Goal: Task Accomplishment & Management: Manage account settings

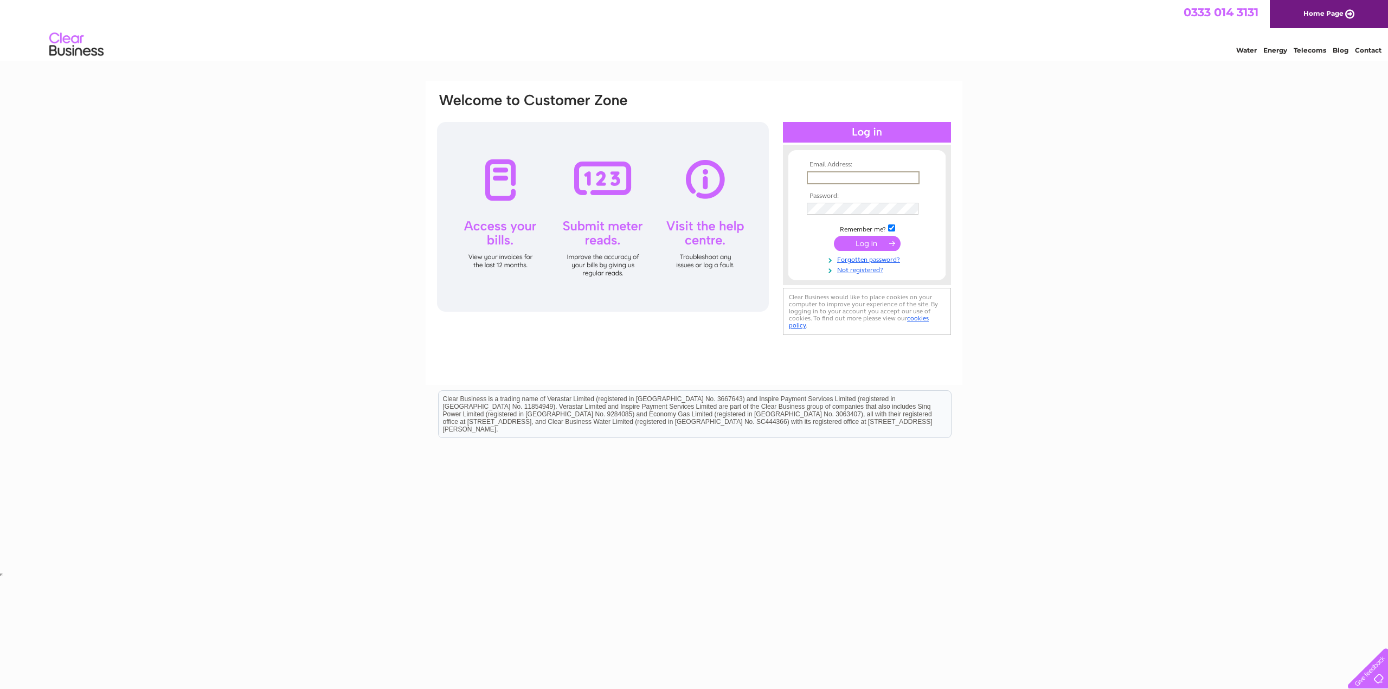
click at [874, 175] on input "text" at bounding box center [863, 177] width 113 height 13
type input "w"
type input "[EMAIL_ADDRESS][DOMAIN_NAME]"
click at [834, 236] on input "submit" at bounding box center [867, 243] width 67 height 15
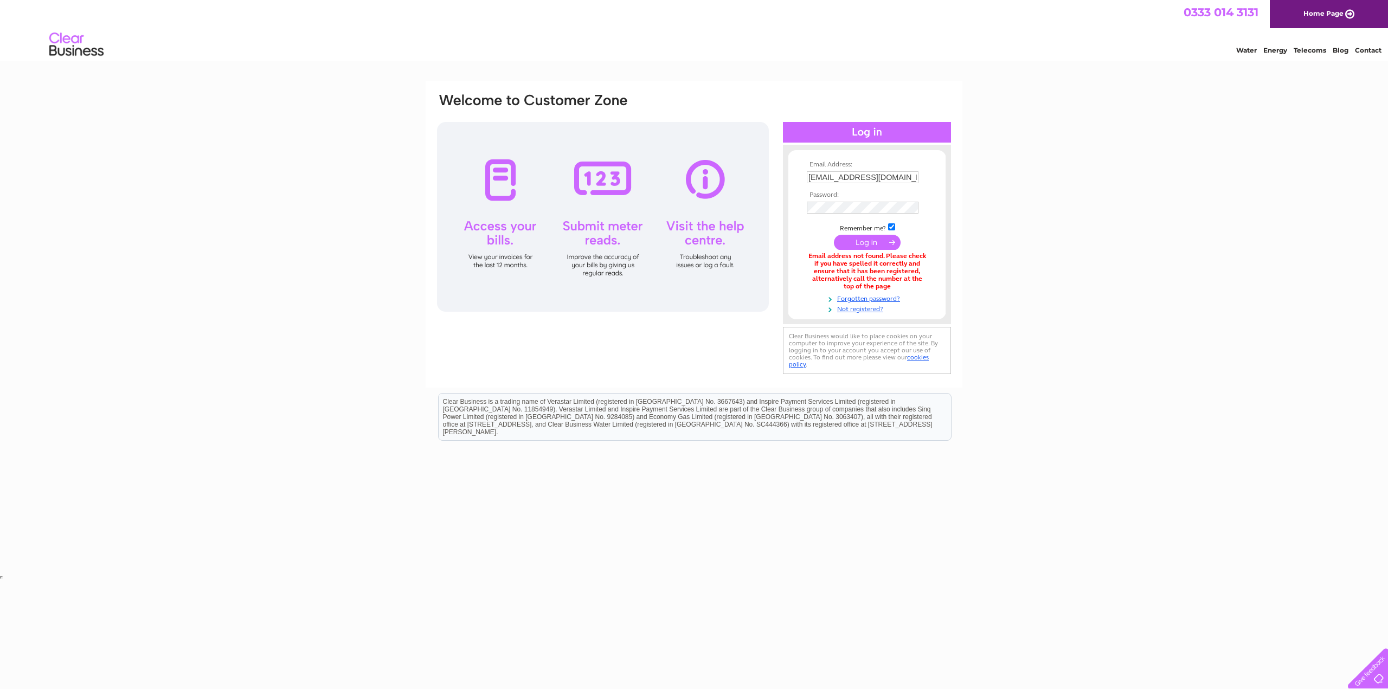
click at [872, 178] on input "[EMAIL_ADDRESS][DOMAIN_NAME]" at bounding box center [863, 177] width 112 height 12
type input "sinweng95@hotmail.co.uk"
click at [887, 243] on input "submit" at bounding box center [867, 243] width 67 height 15
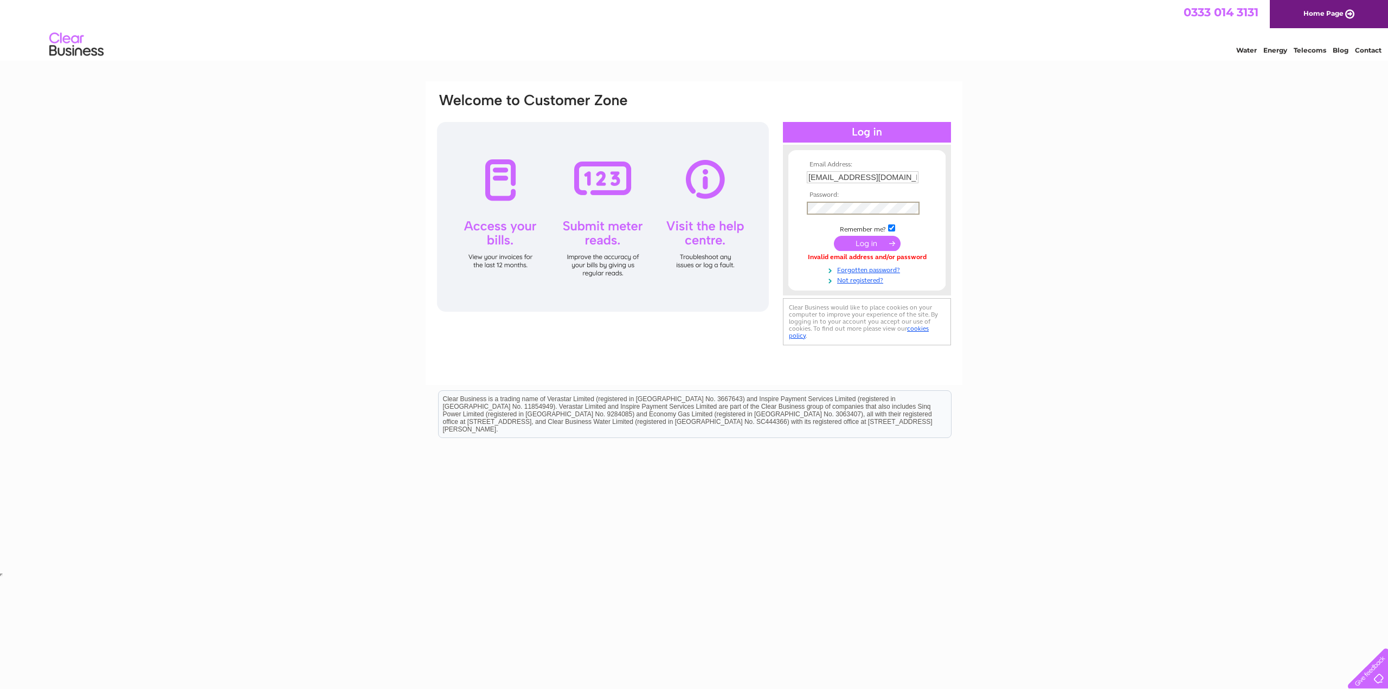
click at [879, 245] on input "submit" at bounding box center [867, 243] width 67 height 15
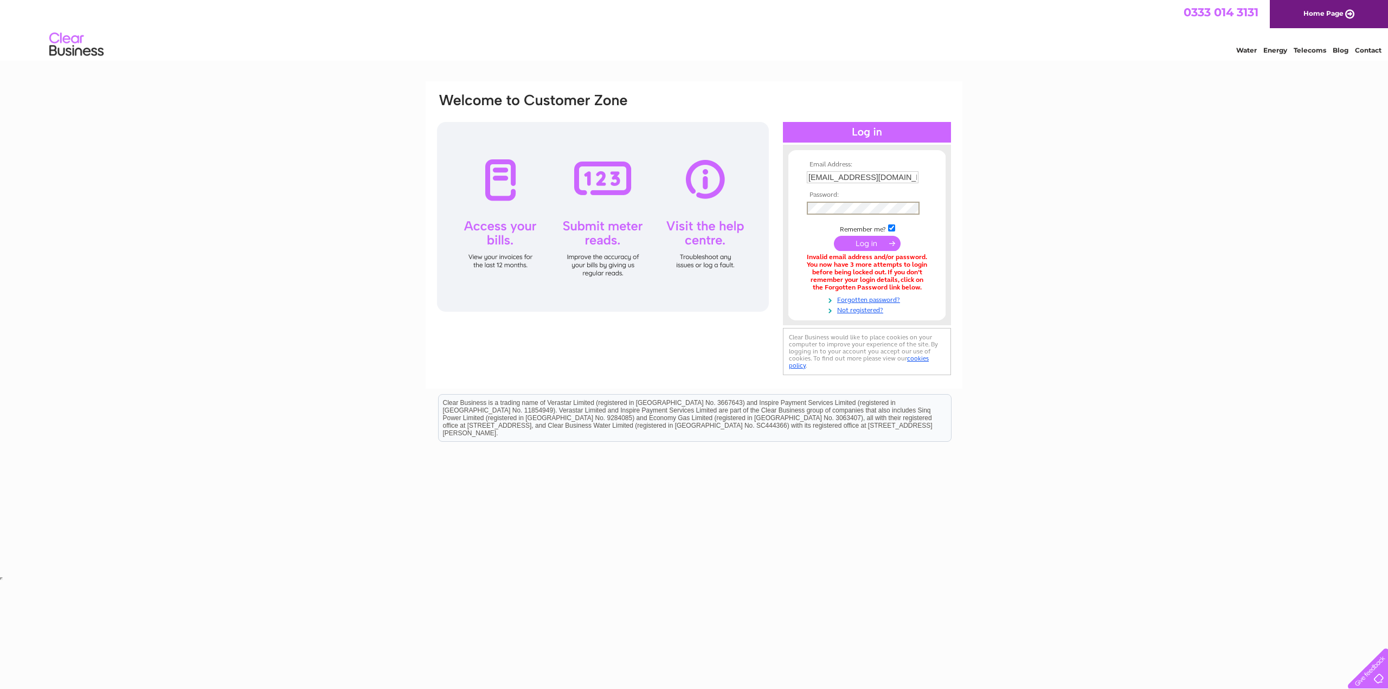
click at [863, 240] on input "submit" at bounding box center [867, 243] width 67 height 15
